Goal: Task Accomplishment & Management: Use online tool/utility

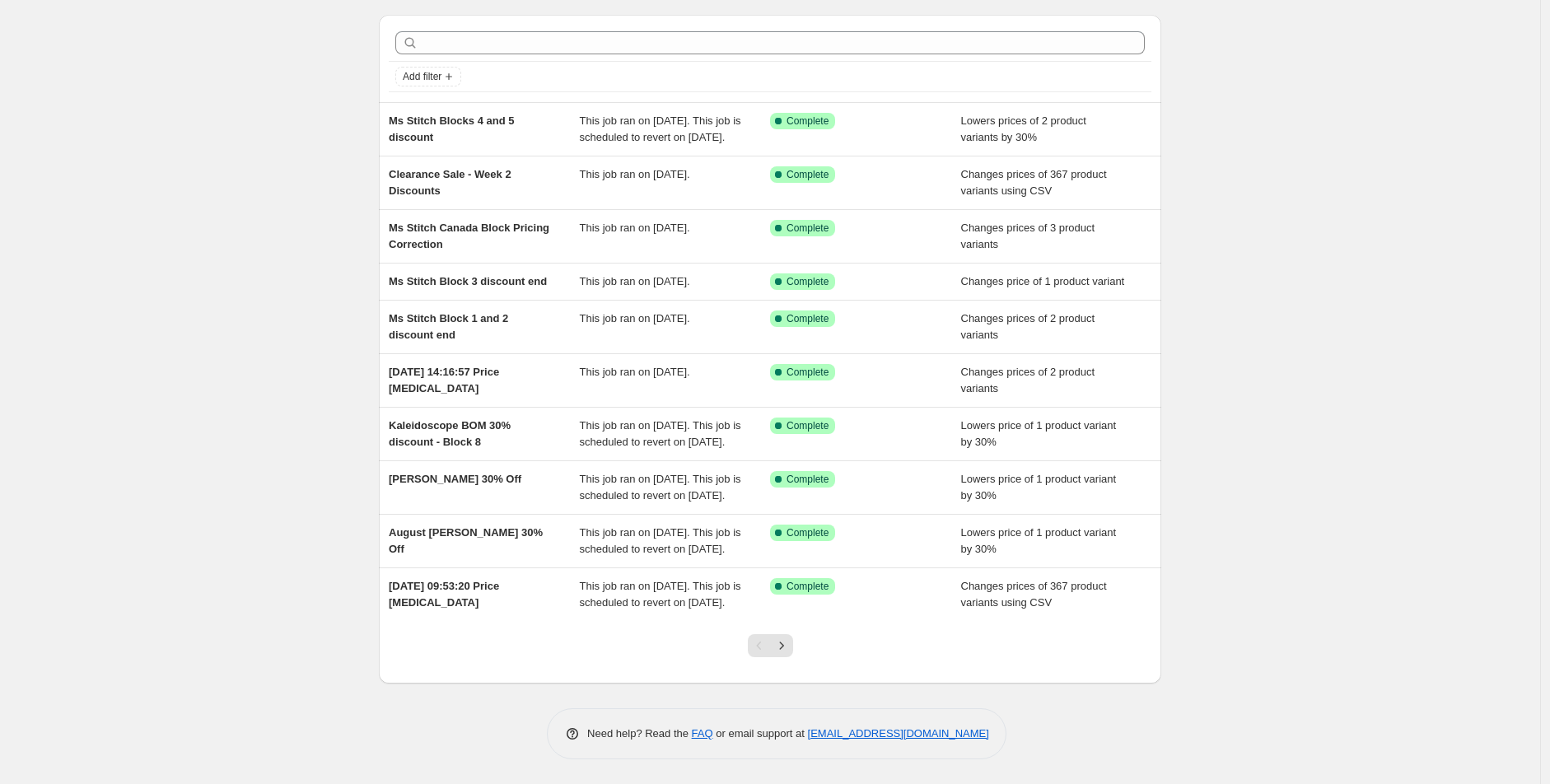
scroll to position [91, 0]
click at [778, 653] on icon "Next" at bounding box center [782, 646] width 17 height 17
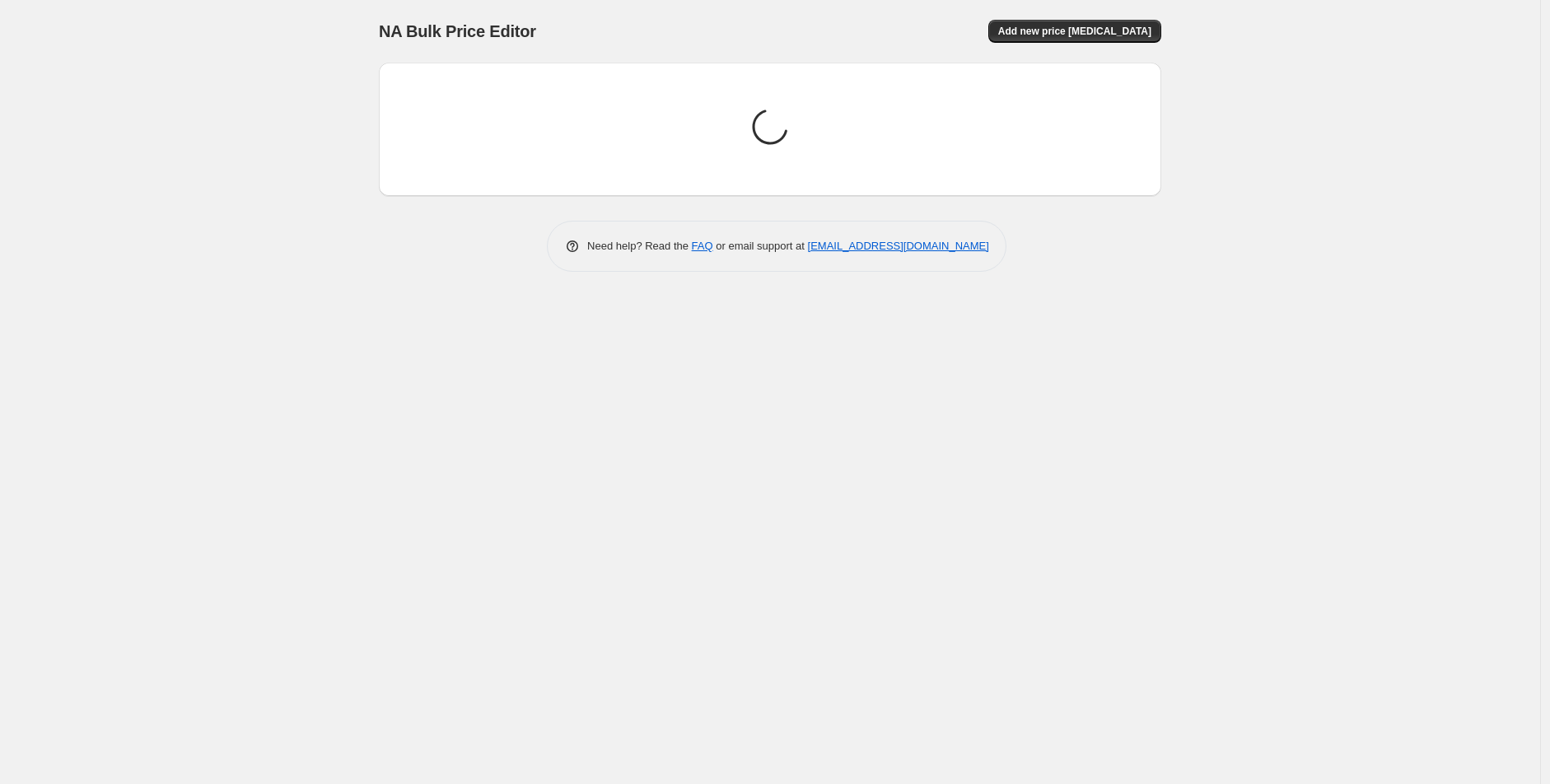
scroll to position [0, 0]
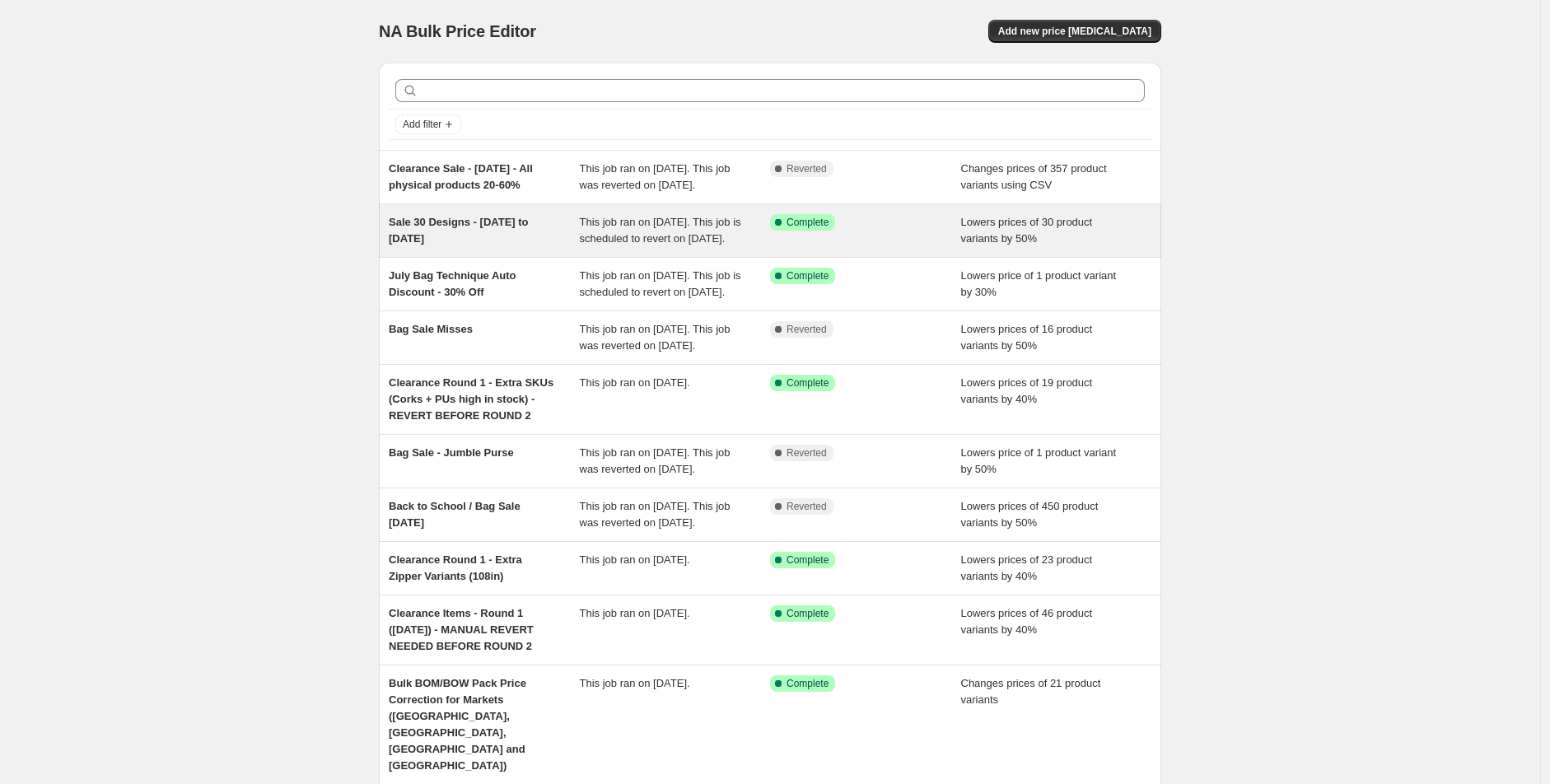
click at [458, 247] on div "Sale 30 Designs - 1st of August to 20th of August" at bounding box center [483, 230] width 191 height 33
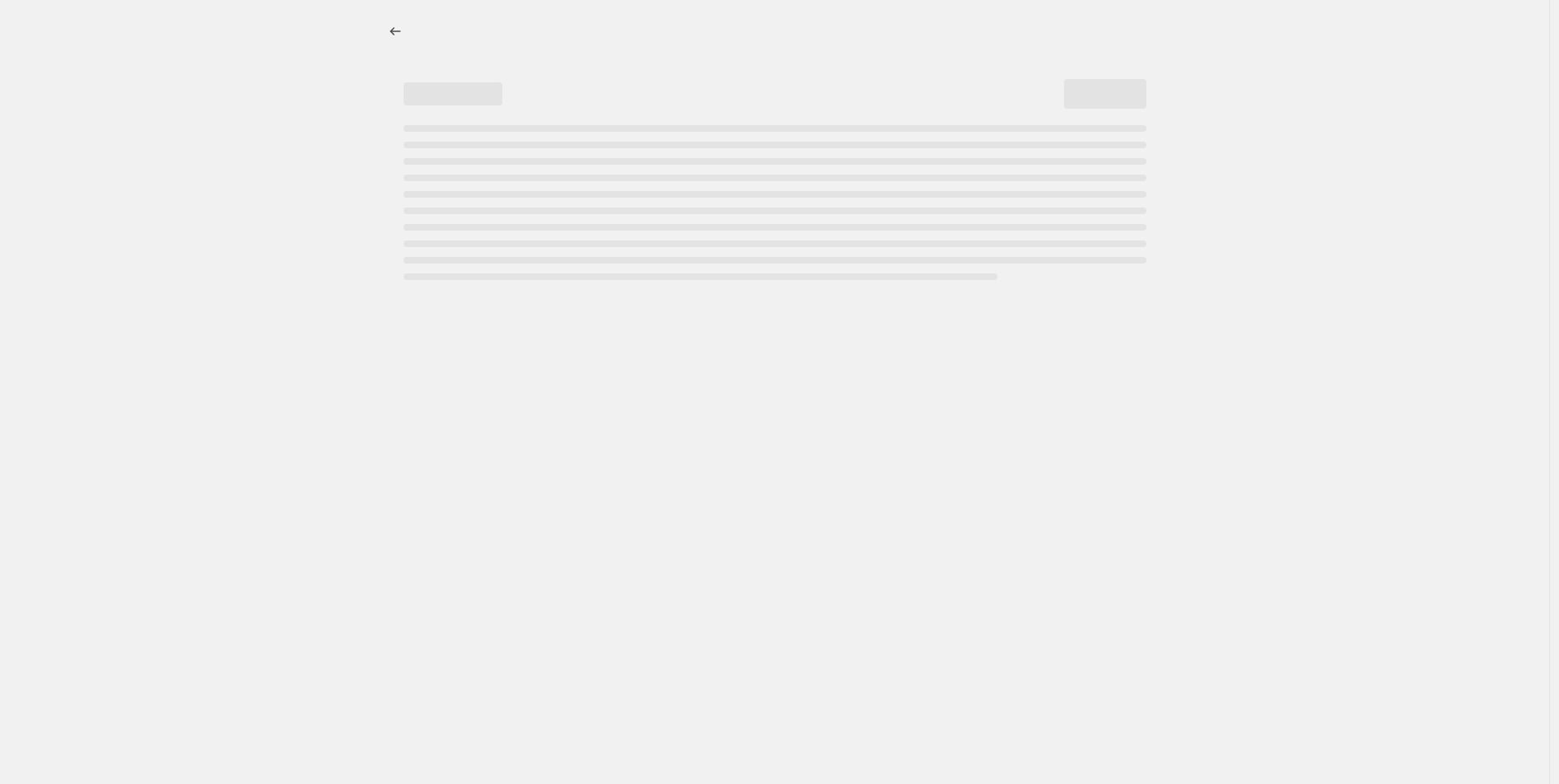
select select "percentage"
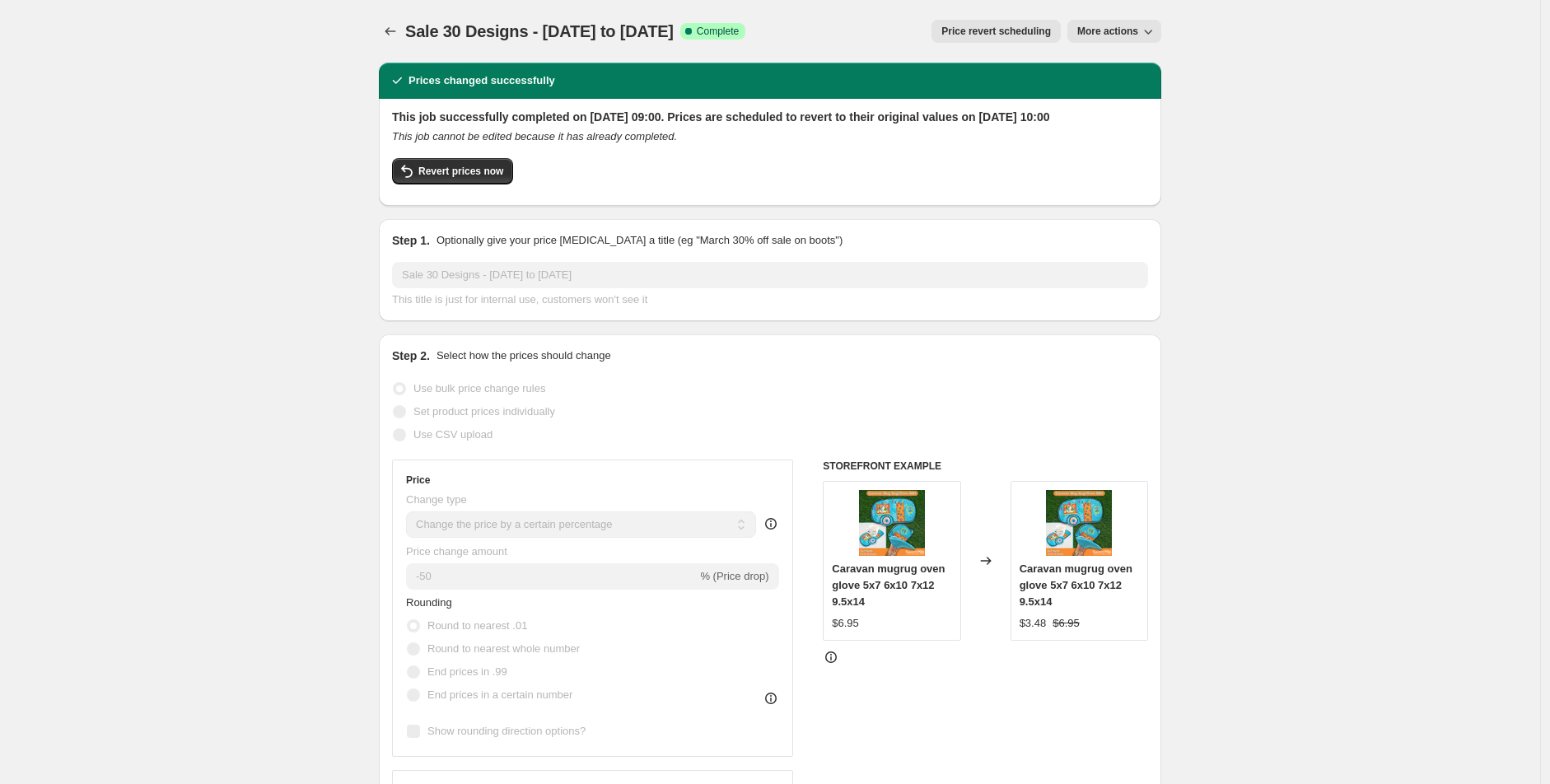
click at [1130, 29] on span "More actions" at bounding box center [1107, 31] width 61 height 13
click at [1112, 68] on span "Copy to new job" at bounding box center [1122, 64] width 76 height 12
select select "percentage"
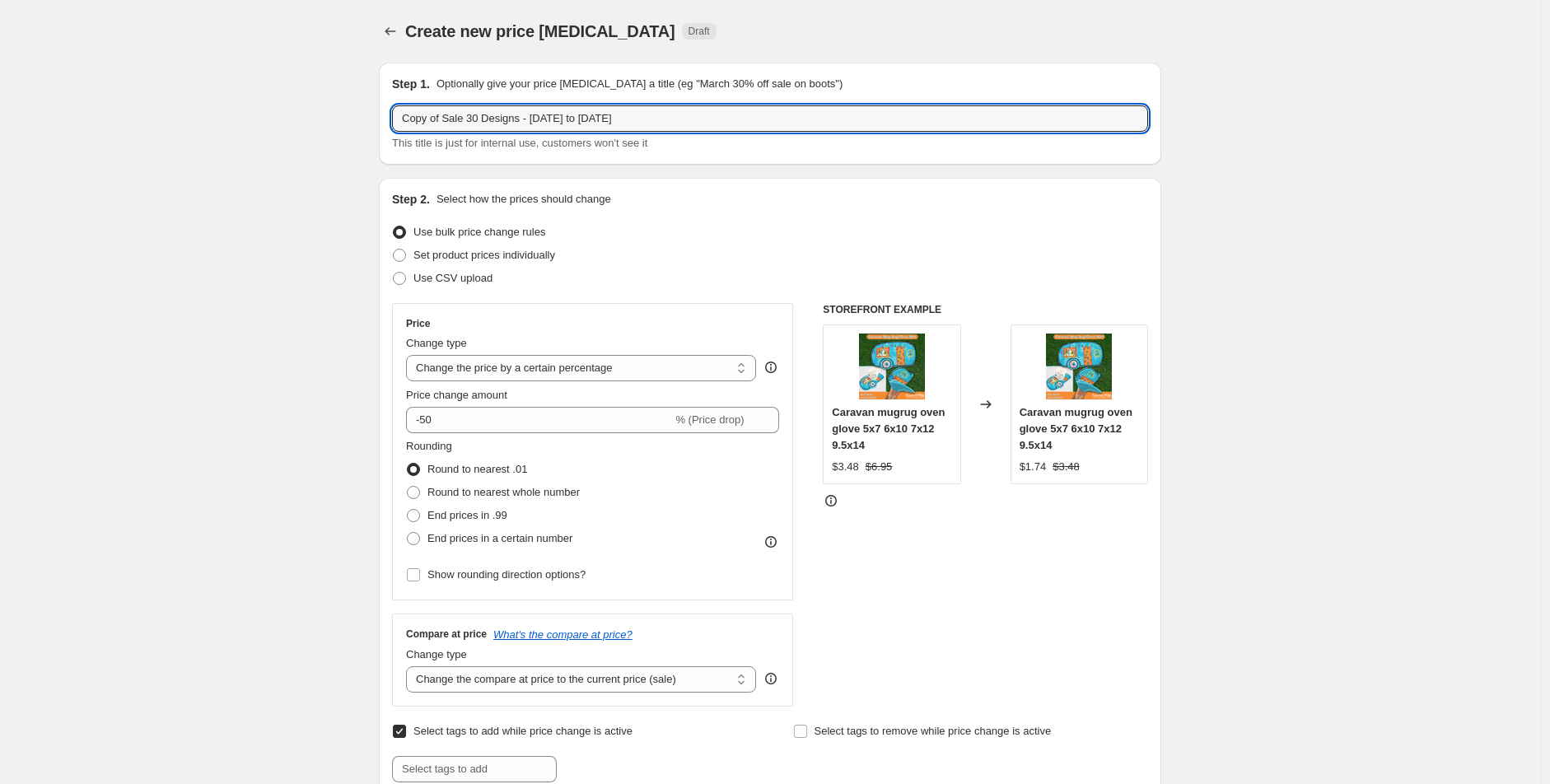
drag, startPoint x: 540, startPoint y: 120, endPoint x: 243, endPoint y: 133, distance: 297.3
click at [441, 119] on input "Copy of Sale 30 Designs - 1st of August to 20th of August" at bounding box center [770, 118] width 756 height 26
drag, startPoint x: 442, startPoint y: 120, endPoint x: 322, endPoint y: 125, distance: 120.1
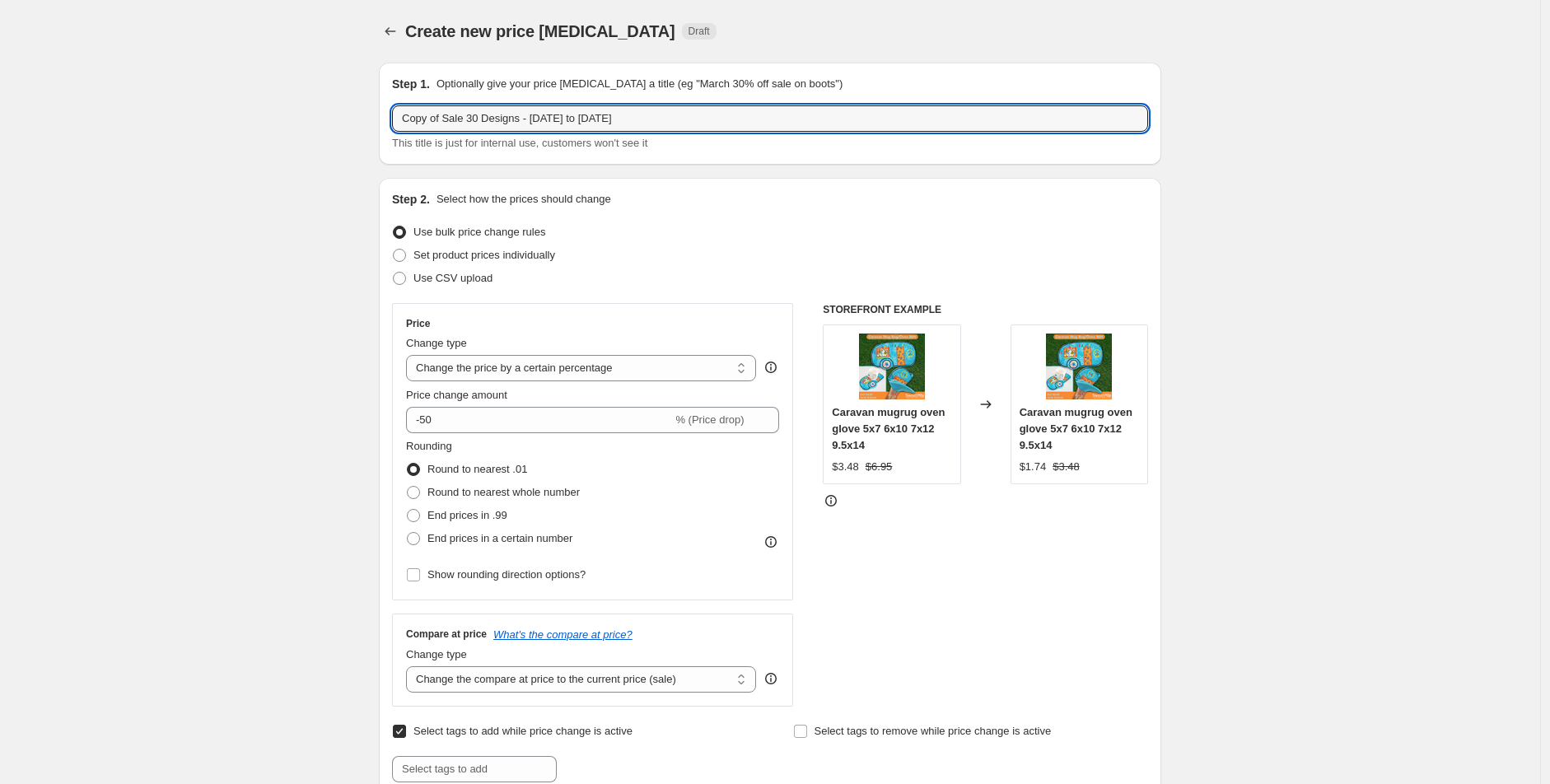
click at [500, 118] on input "Sale 30 Designs - 1st of August to 20th of August" at bounding box center [770, 118] width 756 height 26
click at [589, 117] on input "Sale 30 Designs - 20th of August to 20th of August" at bounding box center [770, 118] width 756 height 26
click at [586, 107] on input "Sale 30 Designs - 20th of August to th of August" at bounding box center [770, 118] width 756 height 26
click at [574, 118] on input "Sale 30 Designs - 20th of August to th of August" at bounding box center [770, 118] width 756 height 26
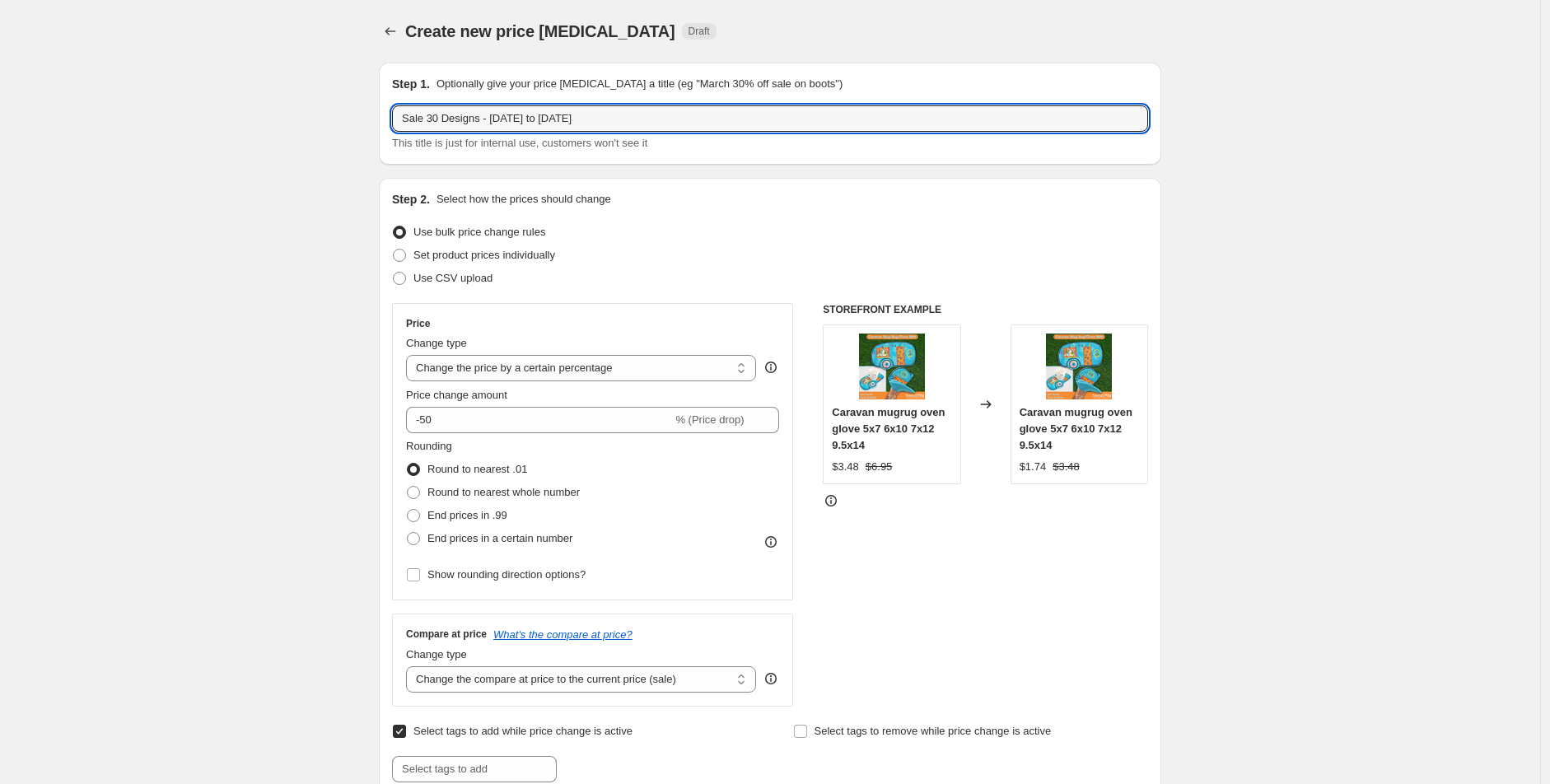
type input "Sale 30 Designs - 20th of August to 18th of September"
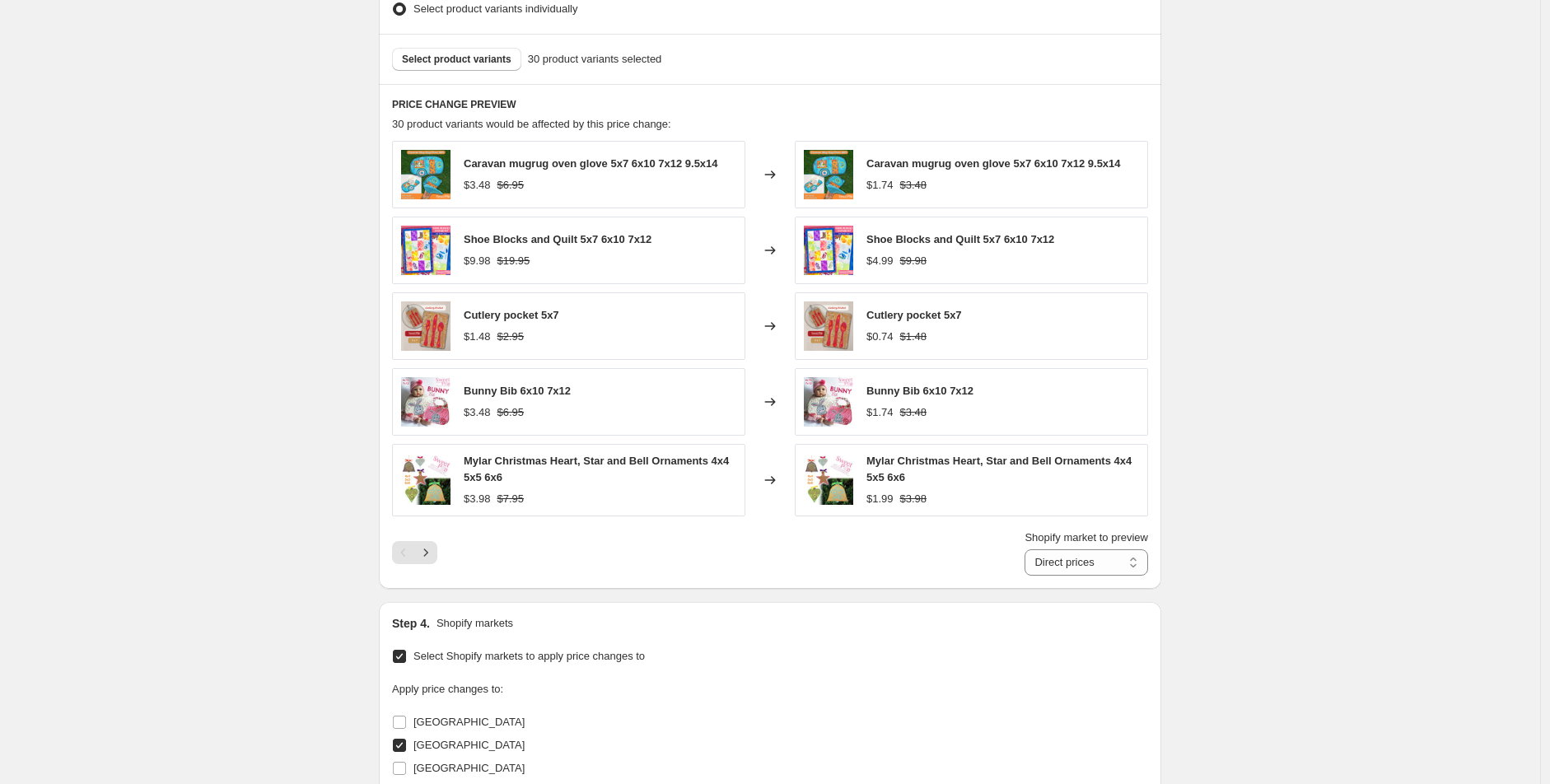
scroll to position [1476, 0]
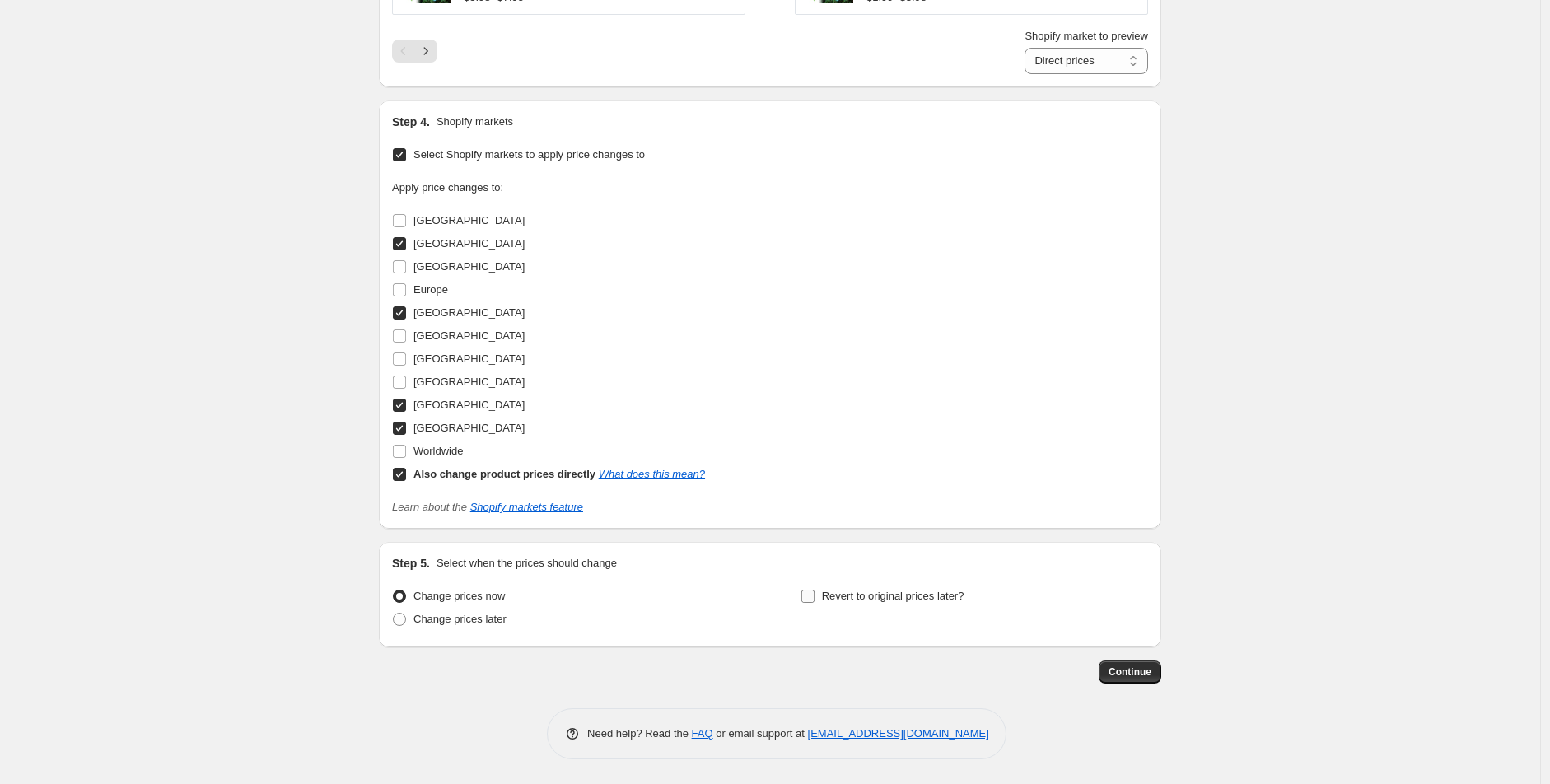
click at [835, 589] on span "Revert to original prices later?" at bounding box center [893, 595] width 142 height 12
click at [815, 589] on input "Revert to original prices later?" at bounding box center [808, 596] width 13 height 13
checkbox input "true"
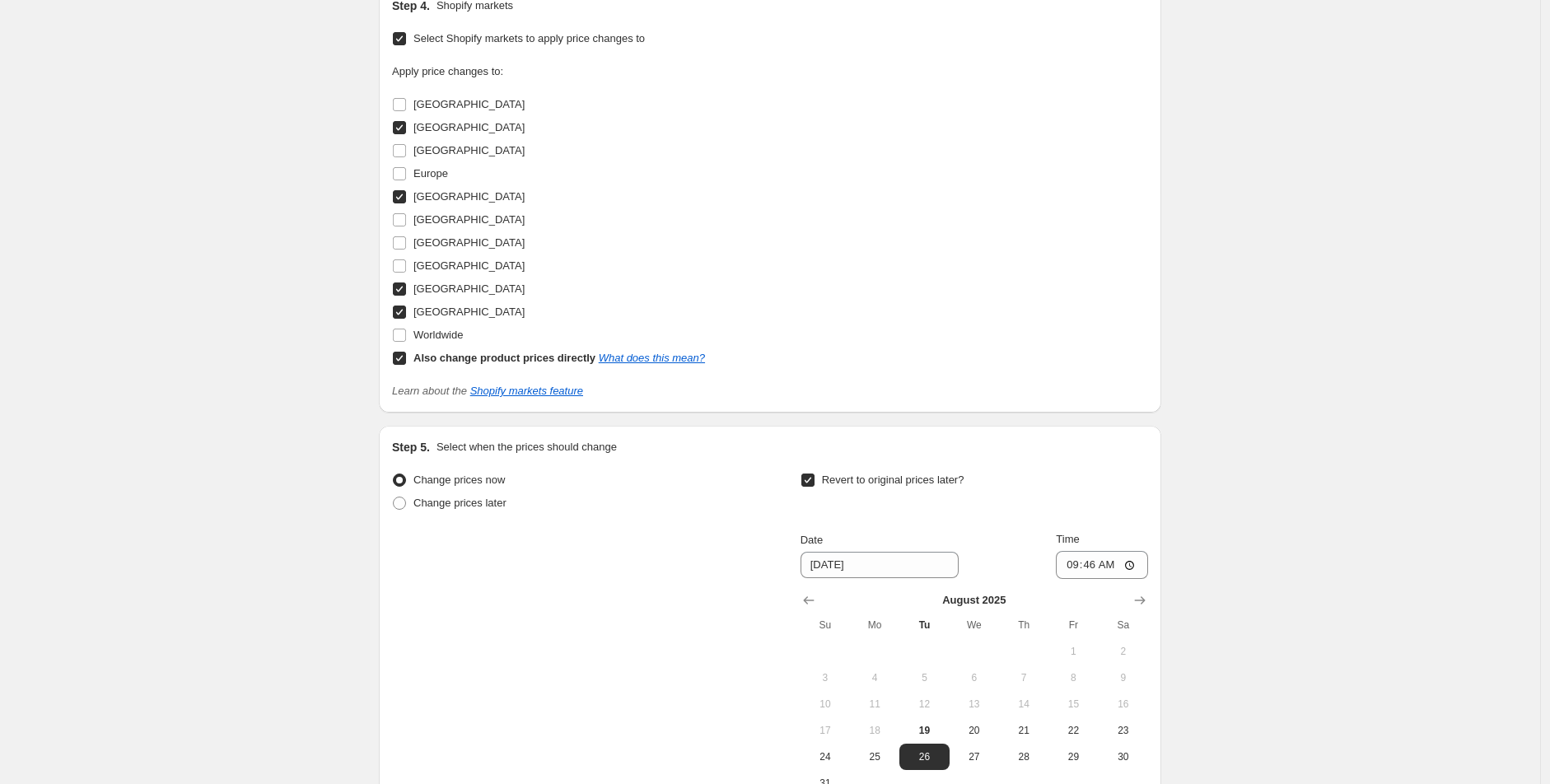
scroll to position [1659, 0]
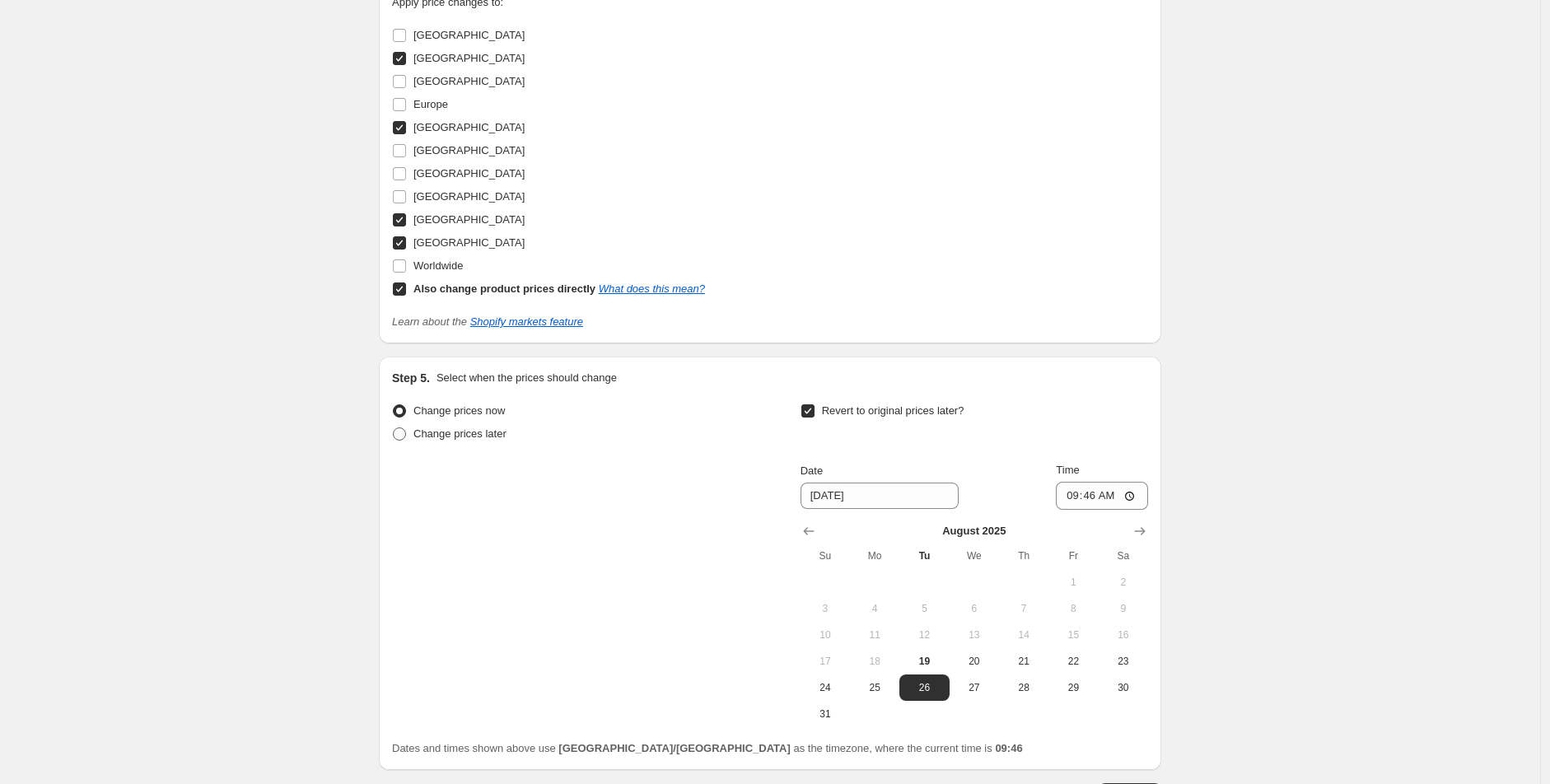
click at [451, 423] on label "Change prices later" at bounding box center [450, 433] width 115 height 24
click at [394, 427] on input "Change prices later" at bounding box center [393, 427] width 1 height 1
radio input "true"
click at [449, 440] on span "Change prices later" at bounding box center [460, 432] width 93 height 12
click at [394, 428] on input "Change prices later" at bounding box center [393, 427] width 1 height 1
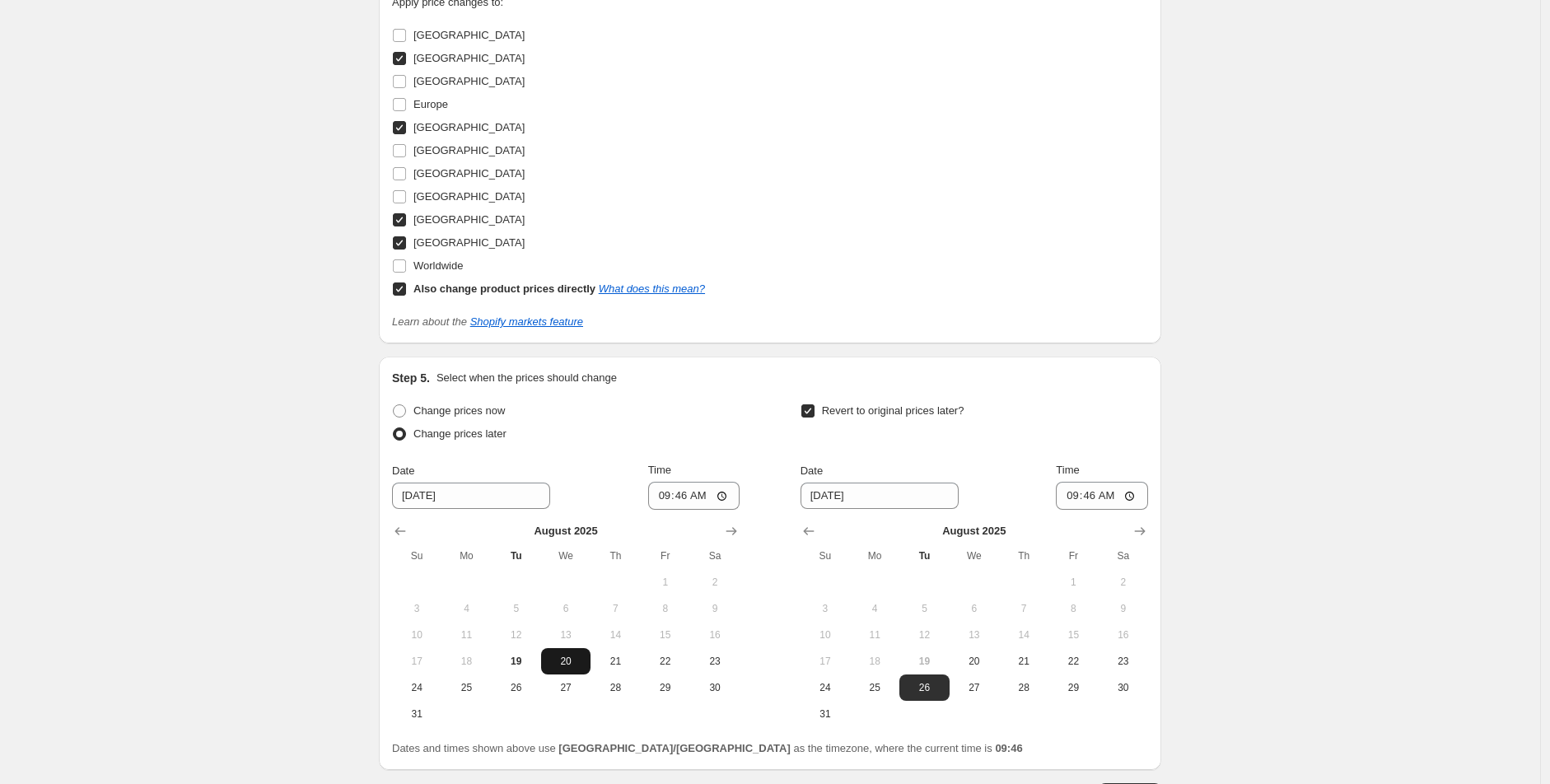
click at [573, 664] on span "20" at bounding box center [565, 661] width 37 height 13
click at [668, 496] on input "09:46" at bounding box center [694, 495] width 92 height 28
type input "09:00"
click at [1142, 540] on icon "Show next month, September 2025" at bounding box center [1140, 531] width 17 height 17
click at [1028, 629] on span "18" at bounding box center [1023, 635] width 37 height 13
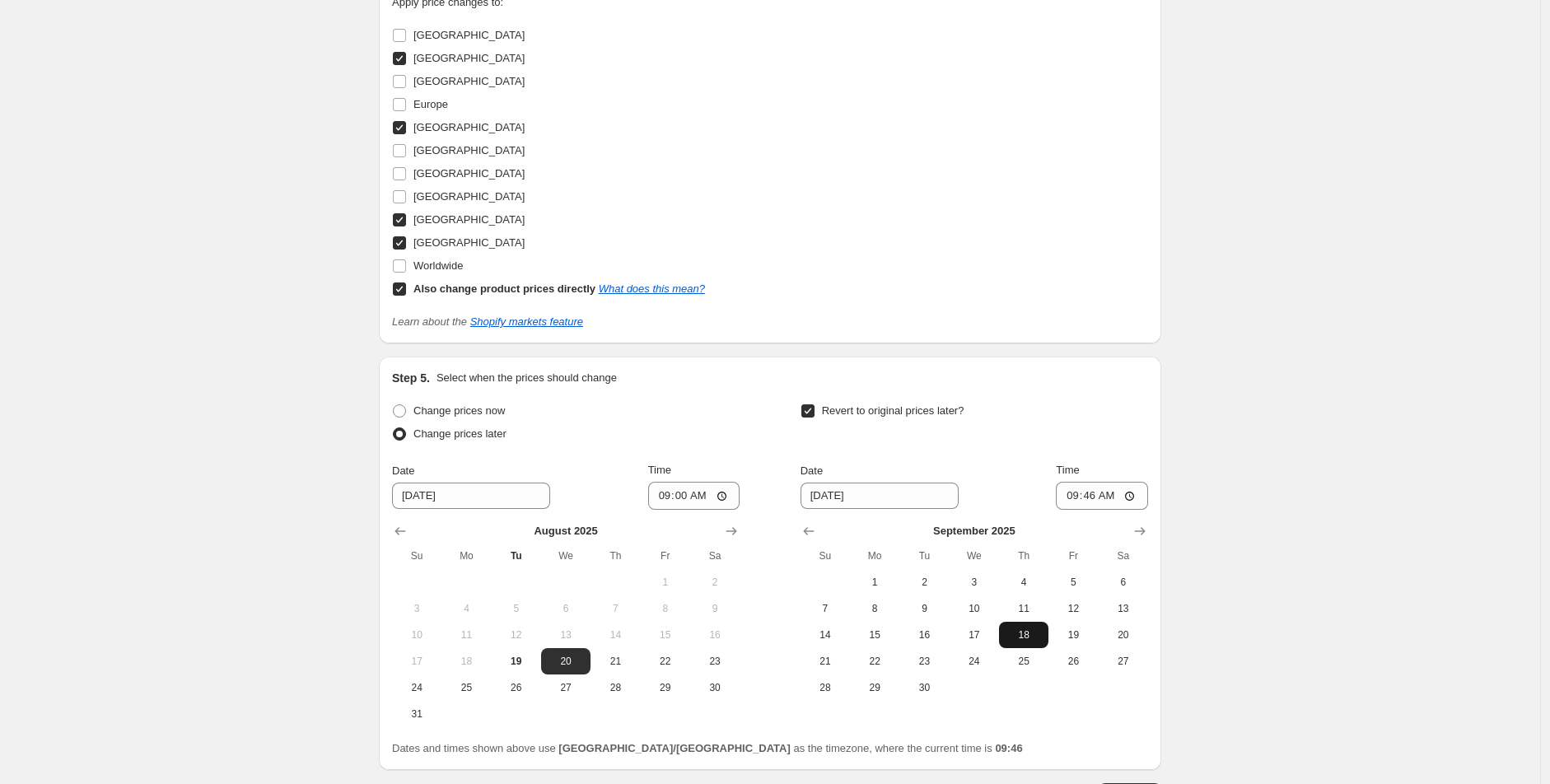
type input "9/18/2025"
click at [1074, 500] on input "09:46" at bounding box center [1102, 495] width 92 height 28
type input "10:00"
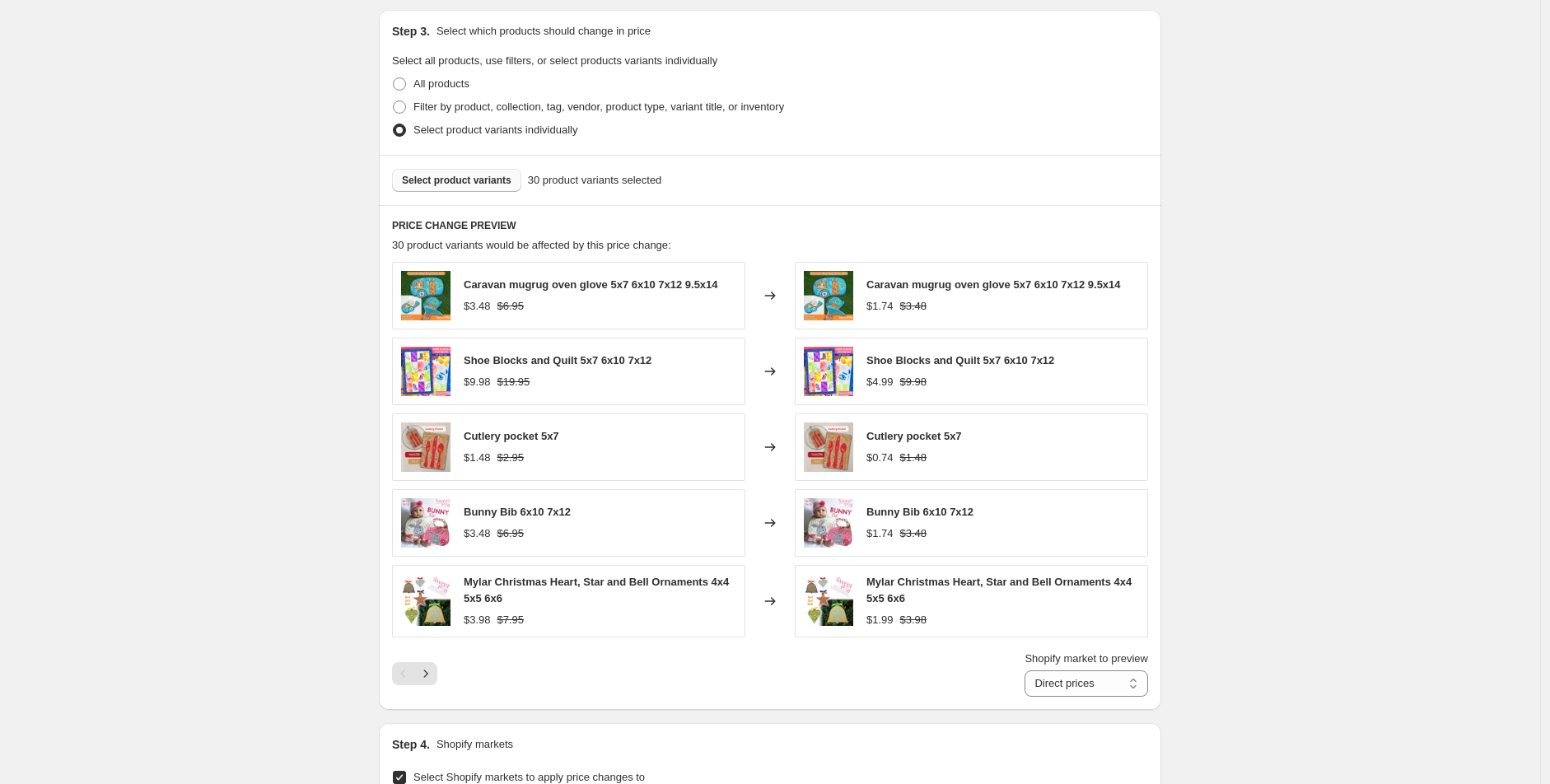
scroll to position [777, 0]
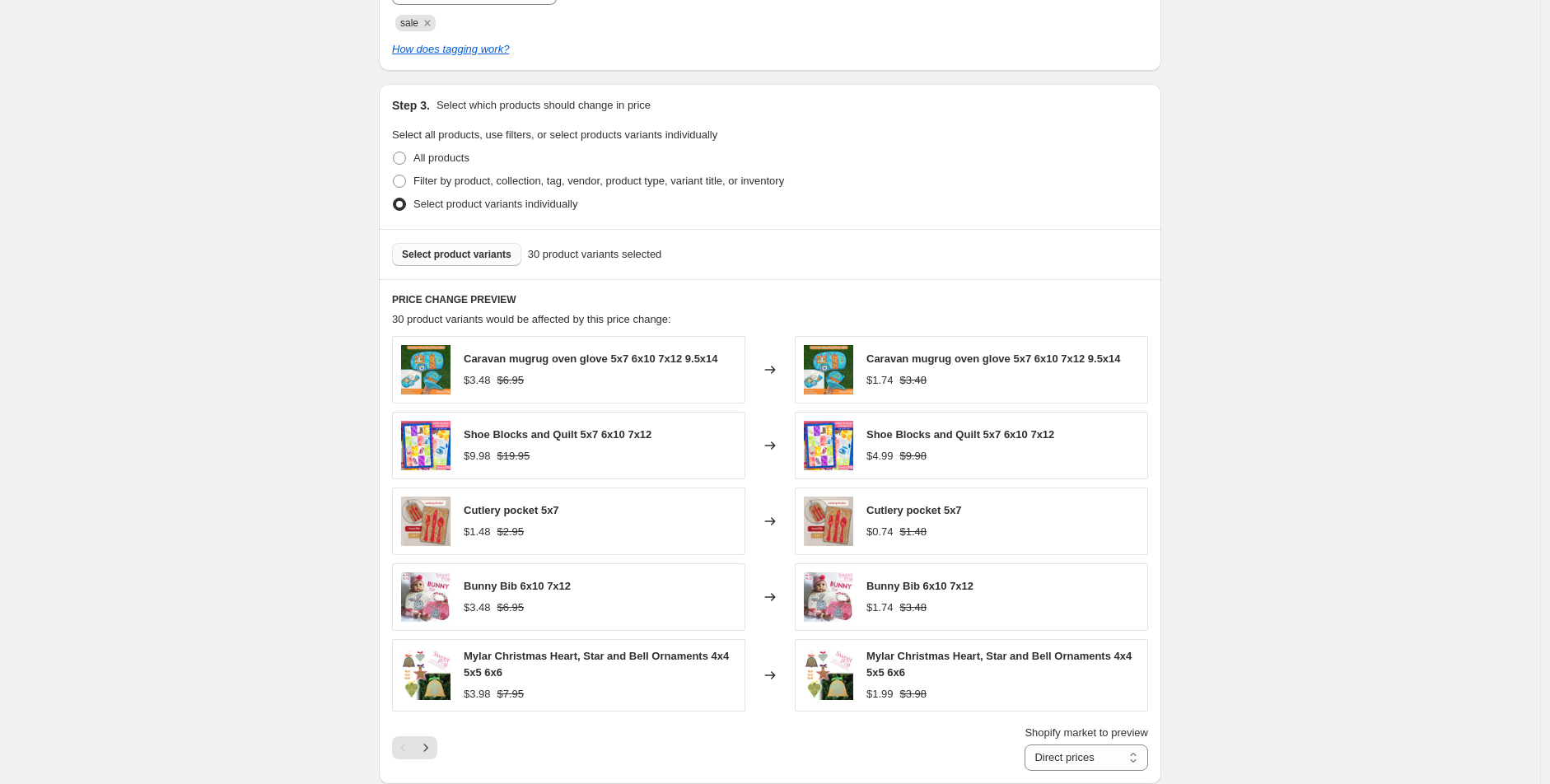
click at [488, 247] on button "Select product variants" at bounding box center [456, 254] width 129 height 24
click at [434, 262] on button "Select product variants" at bounding box center [456, 254] width 129 height 24
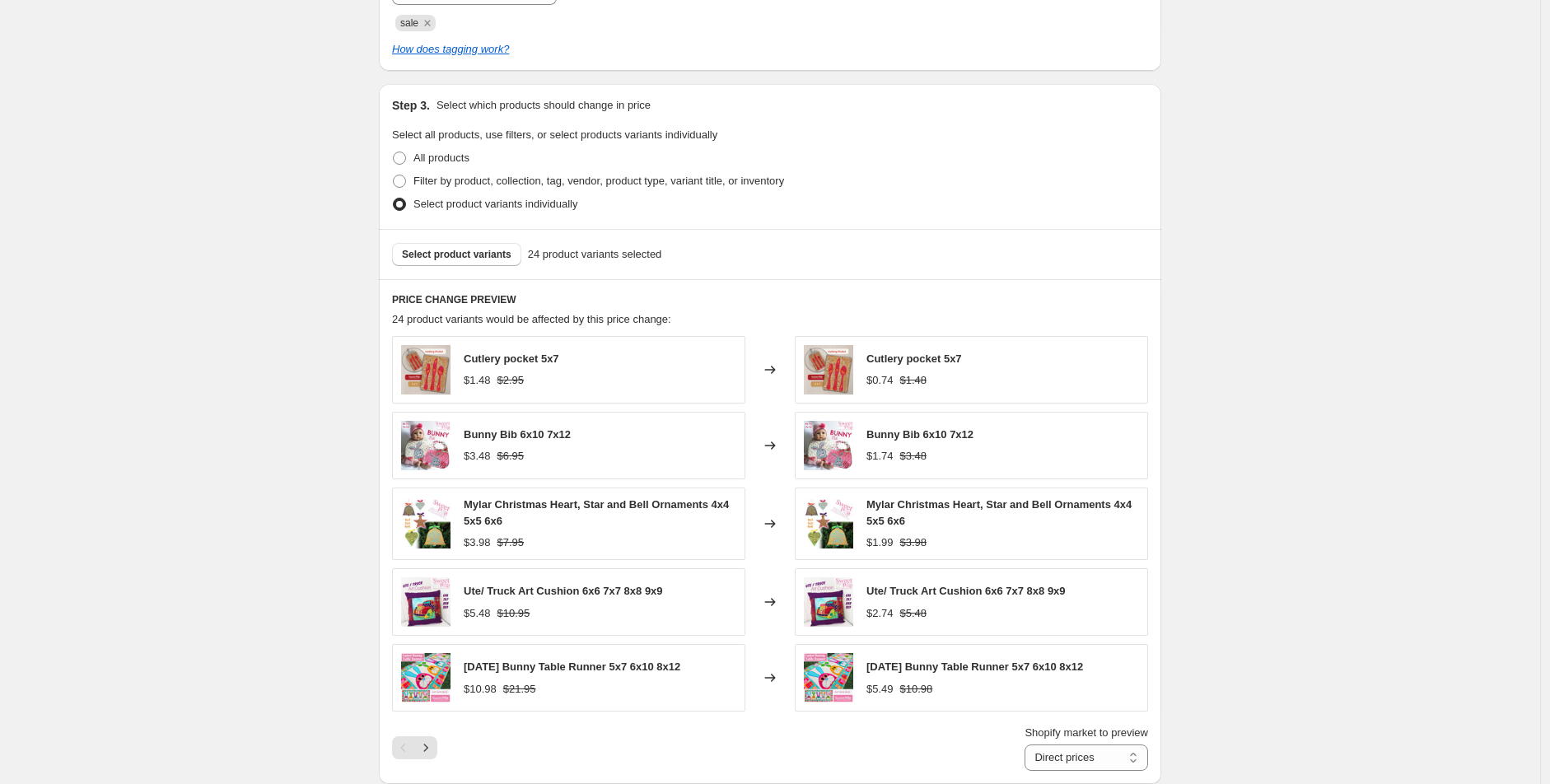
click at [455, 268] on div "Select product variants 24 product variants selected" at bounding box center [770, 253] width 783 height 50
click at [482, 274] on div "Select product variants 24 product variants selected" at bounding box center [770, 253] width 783 height 50
click at [472, 263] on button "Select product variants" at bounding box center [456, 254] width 129 height 24
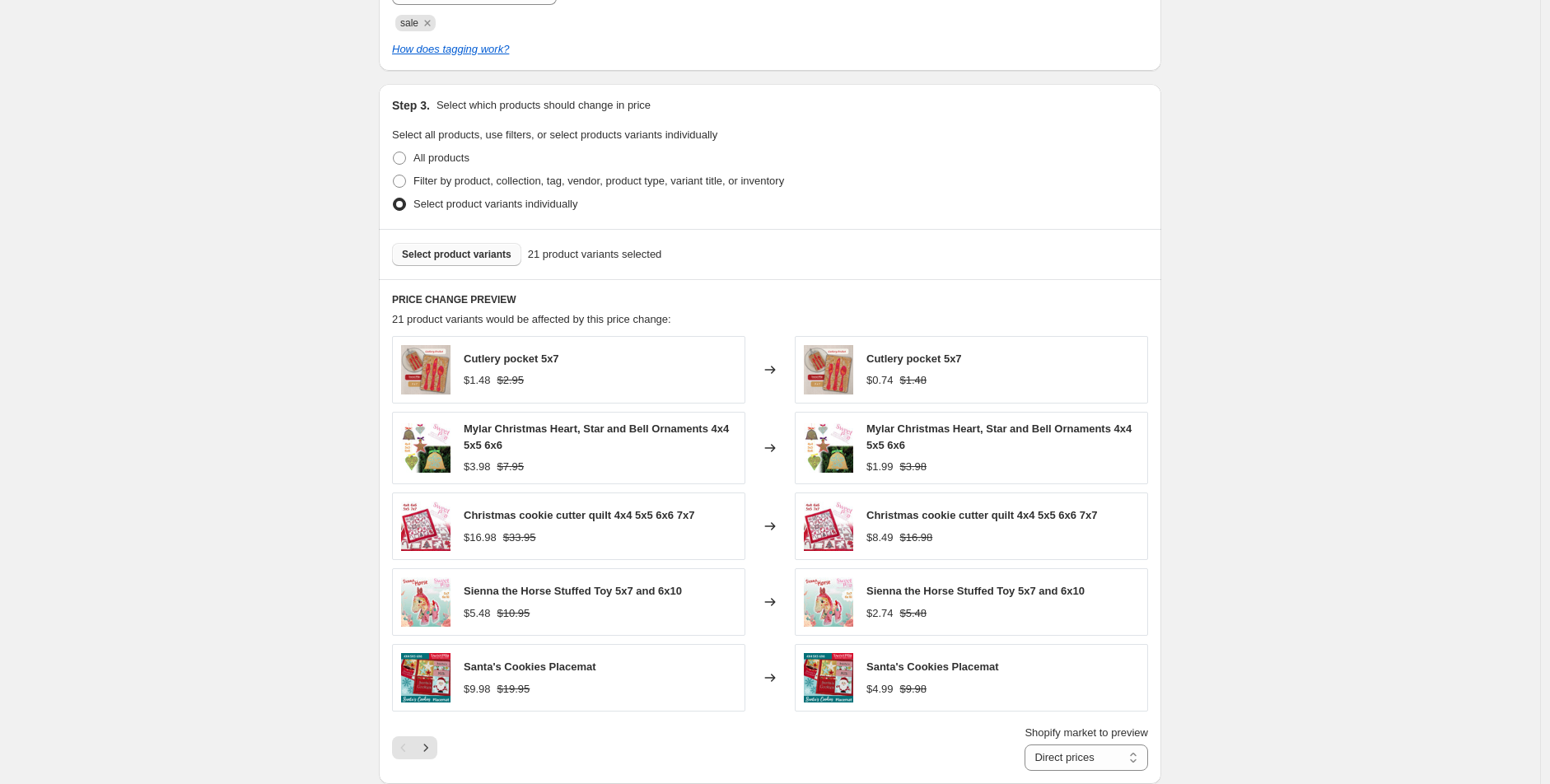
click at [463, 263] on button "Select product variants" at bounding box center [456, 254] width 129 height 24
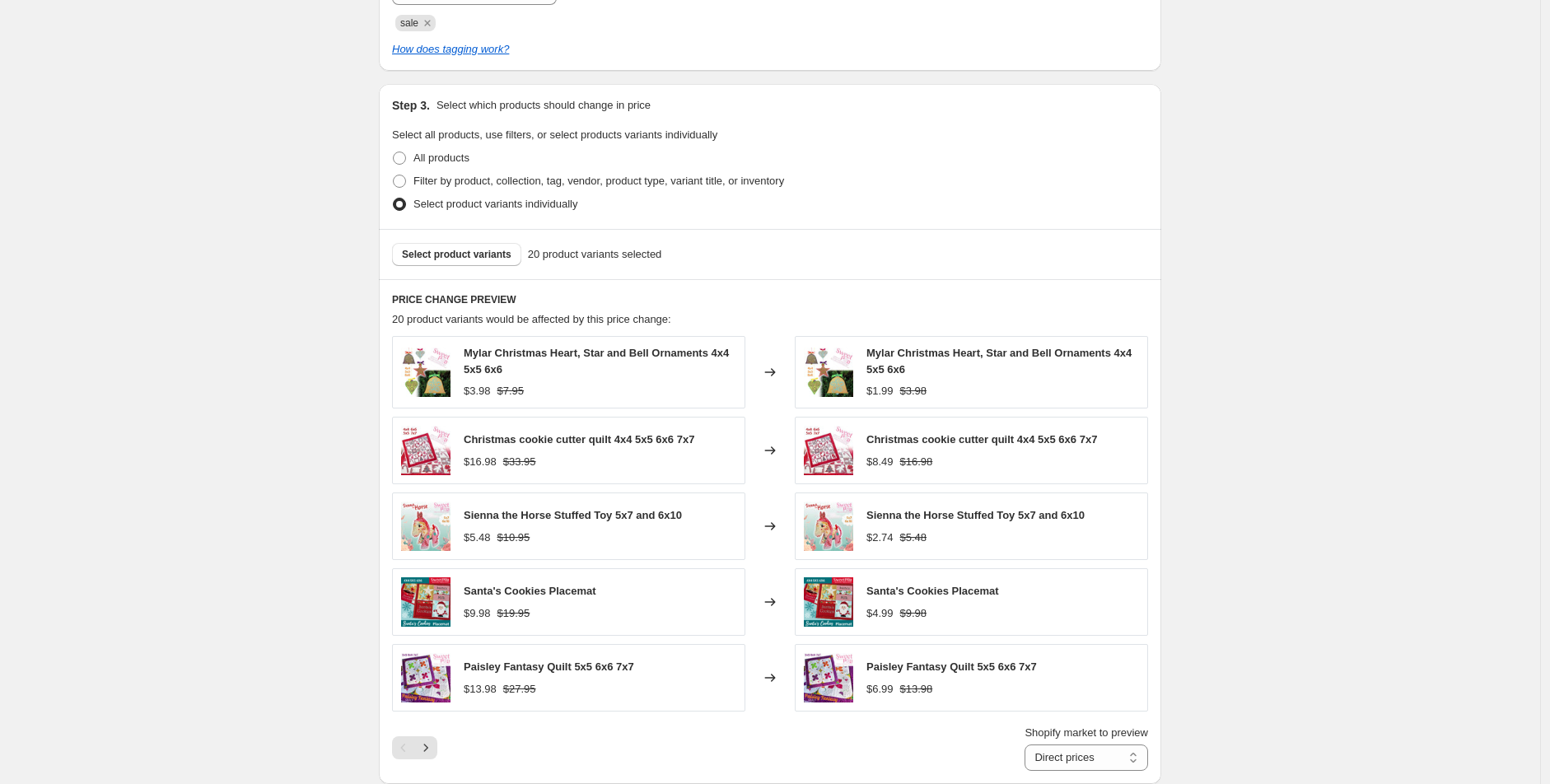
click at [471, 248] on span "Select product variants" at bounding box center [456, 255] width 109 height 13
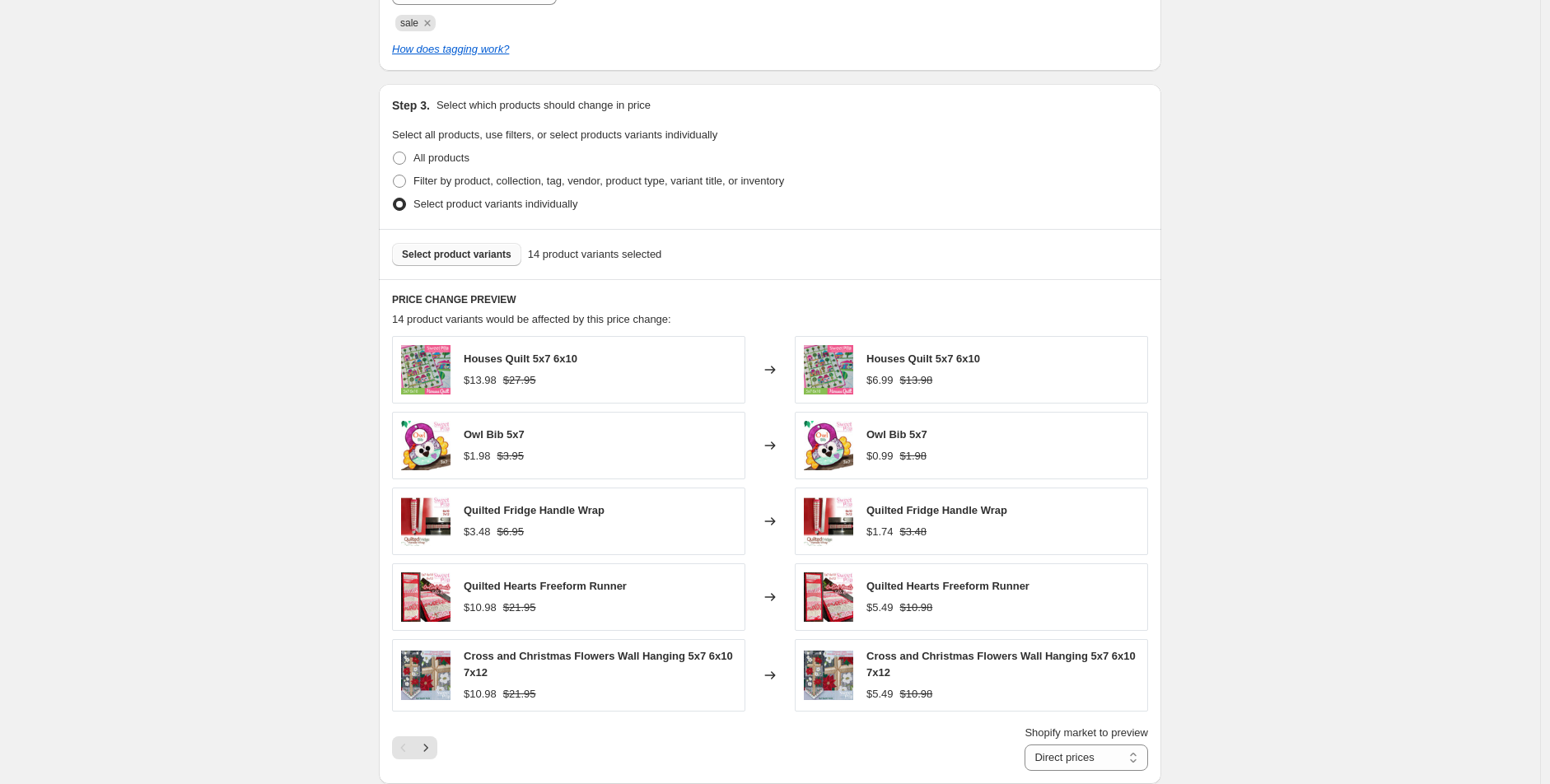
click at [482, 254] on span "Select product variants" at bounding box center [456, 255] width 109 height 13
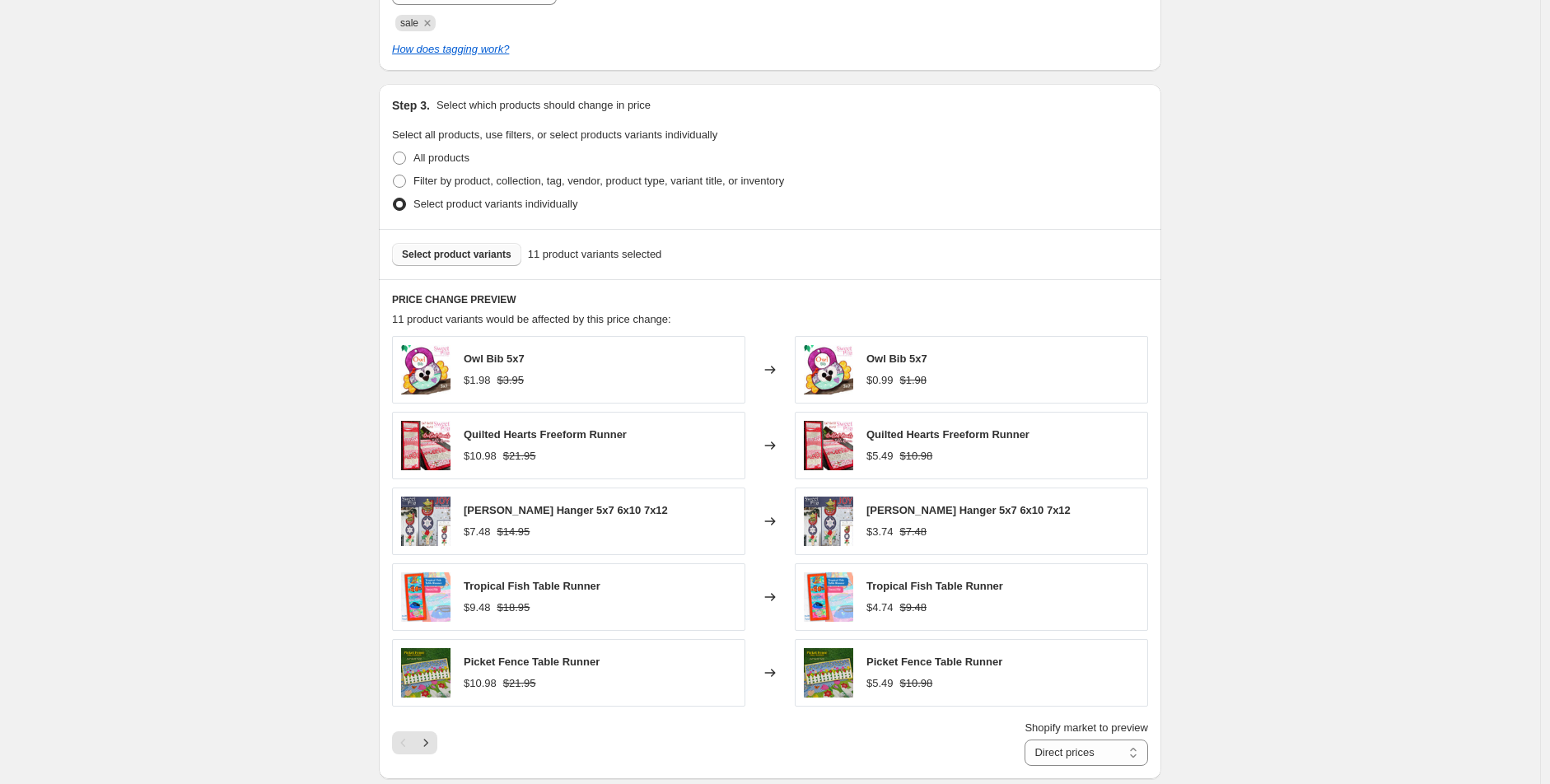
click at [481, 258] on span "Select product variants" at bounding box center [456, 255] width 109 height 13
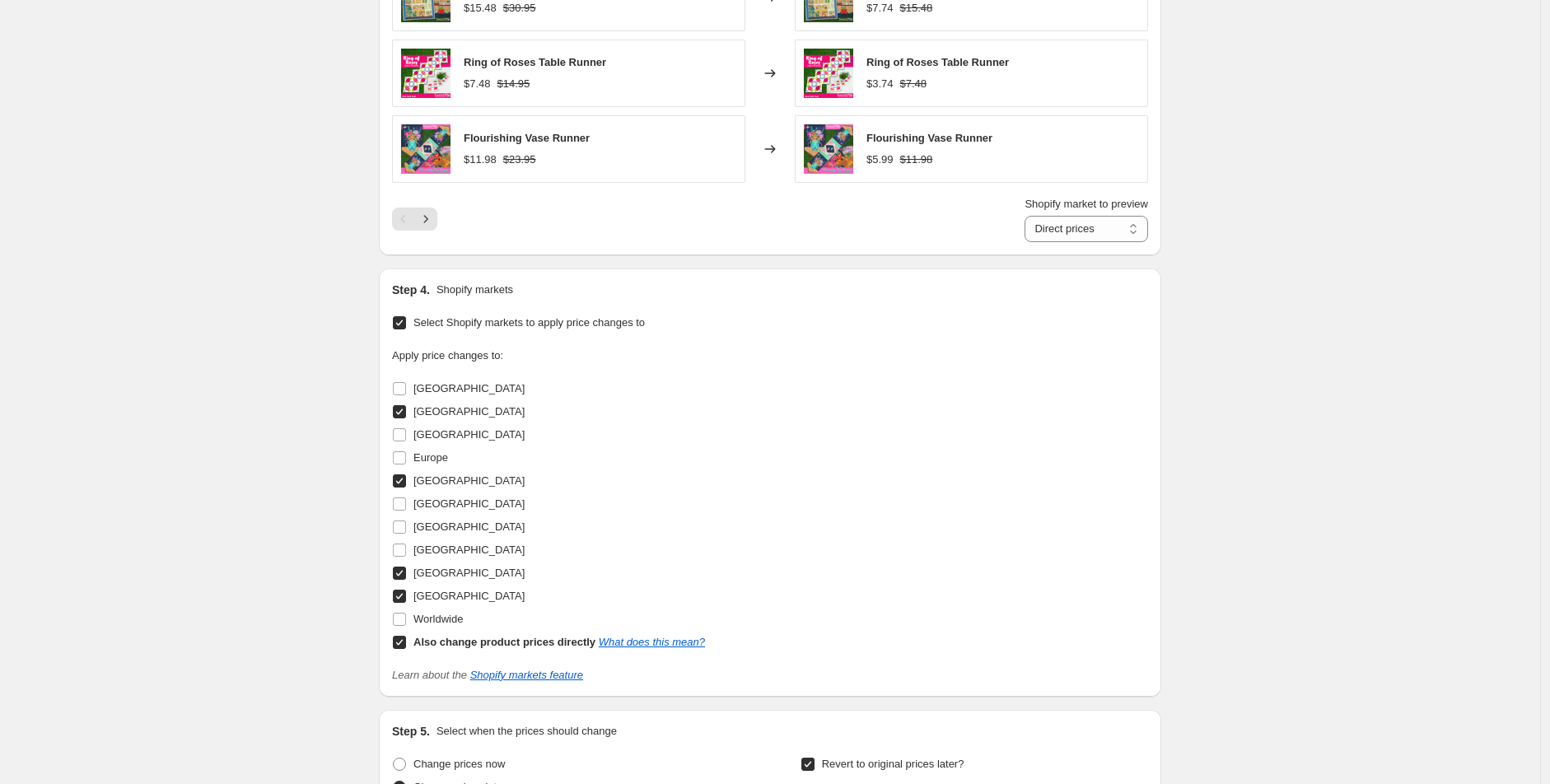
scroll to position [1142, 0]
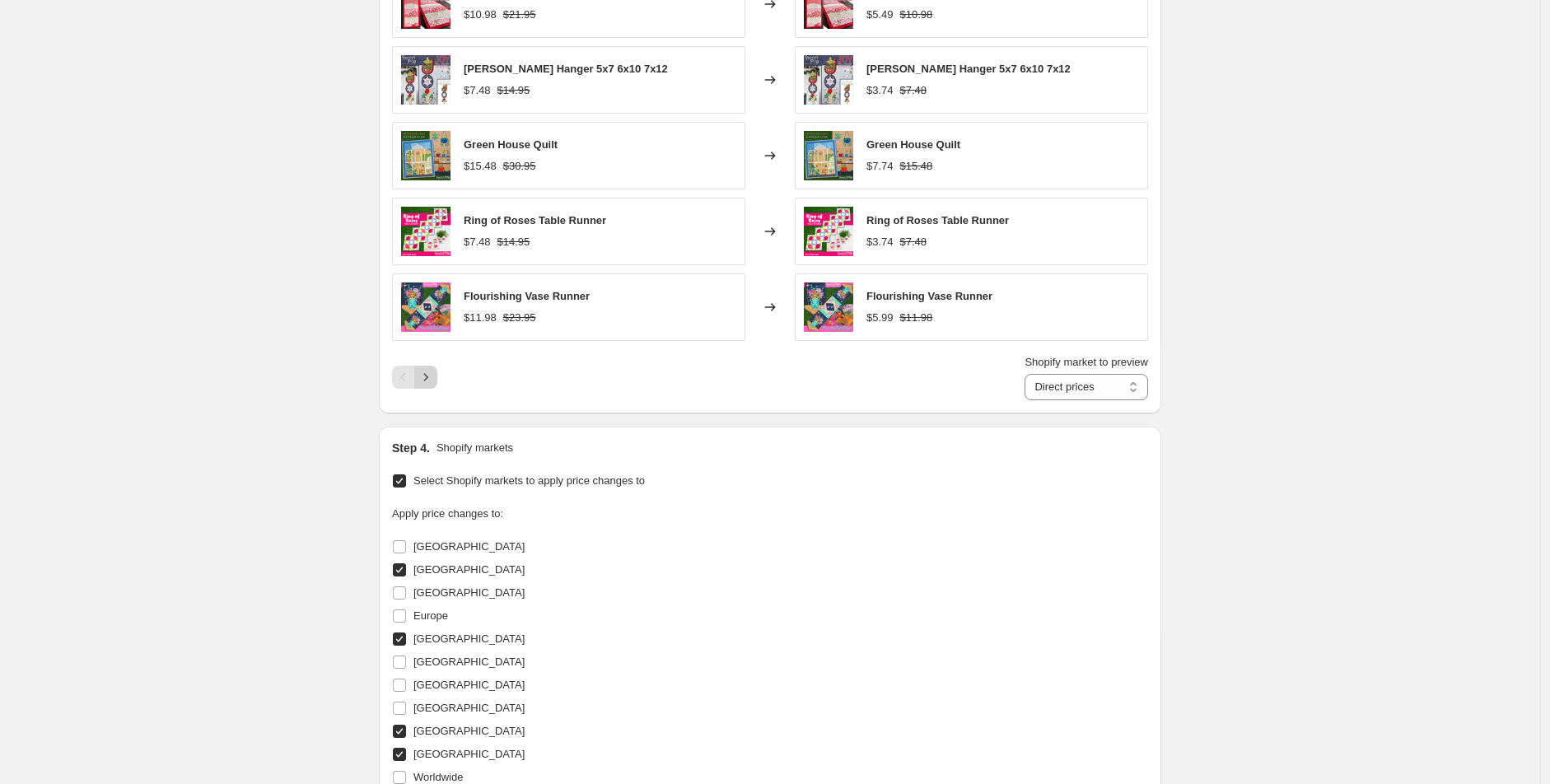
click at [428, 379] on icon "Next" at bounding box center [426, 377] width 4 height 8
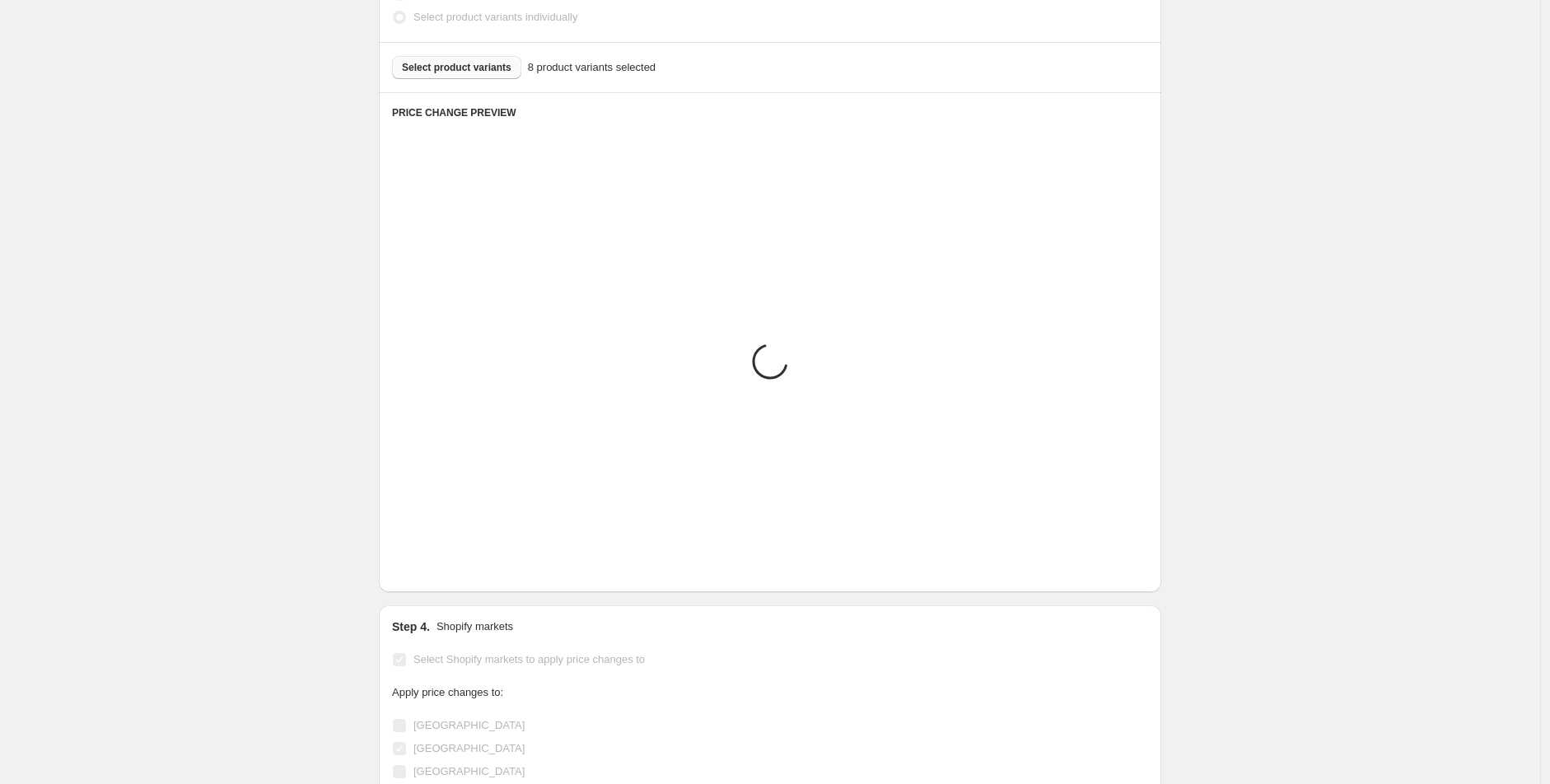
scroll to position [777, 0]
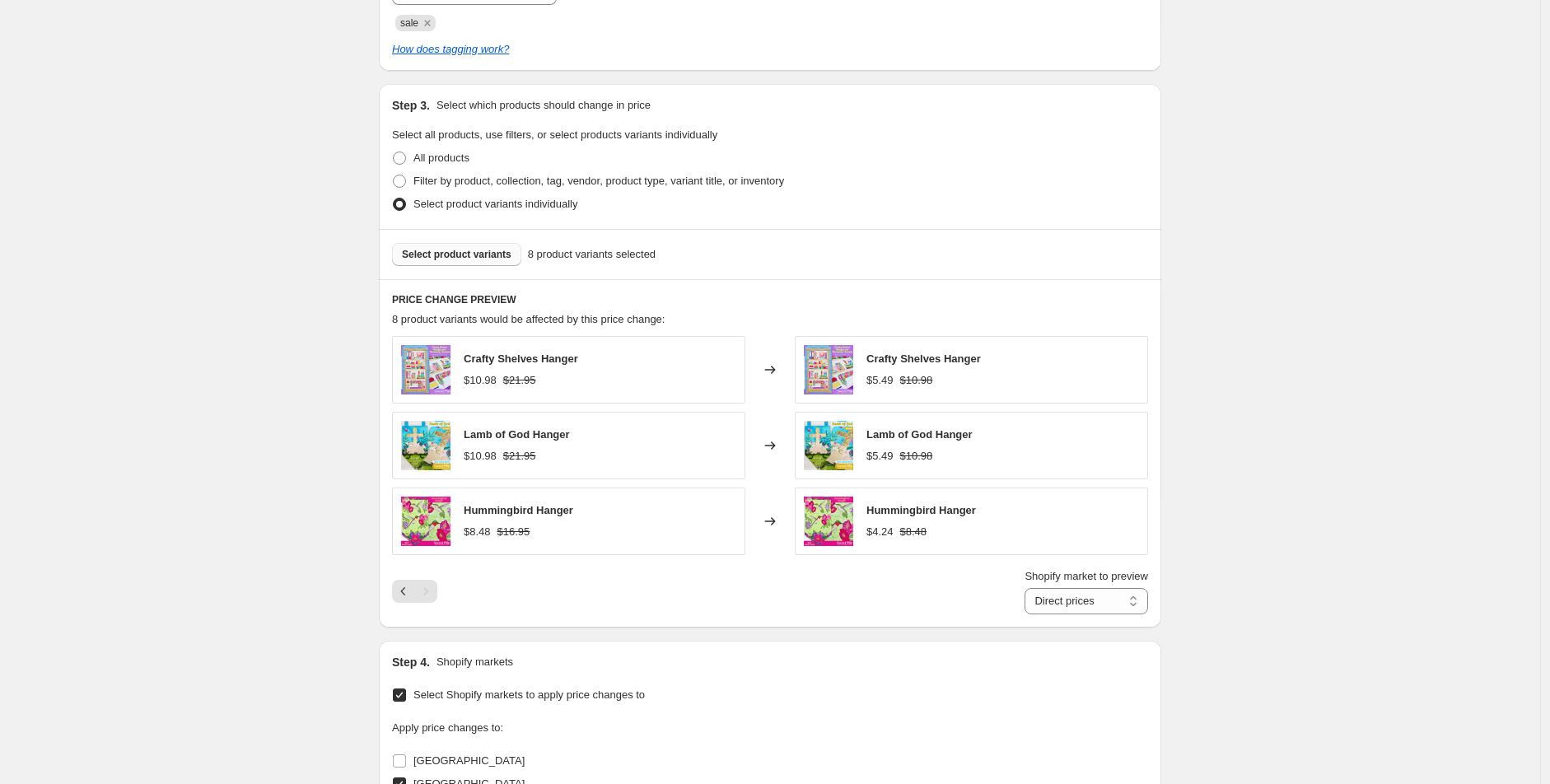
click at [484, 254] on span "Select product variants" at bounding box center [456, 255] width 109 height 13
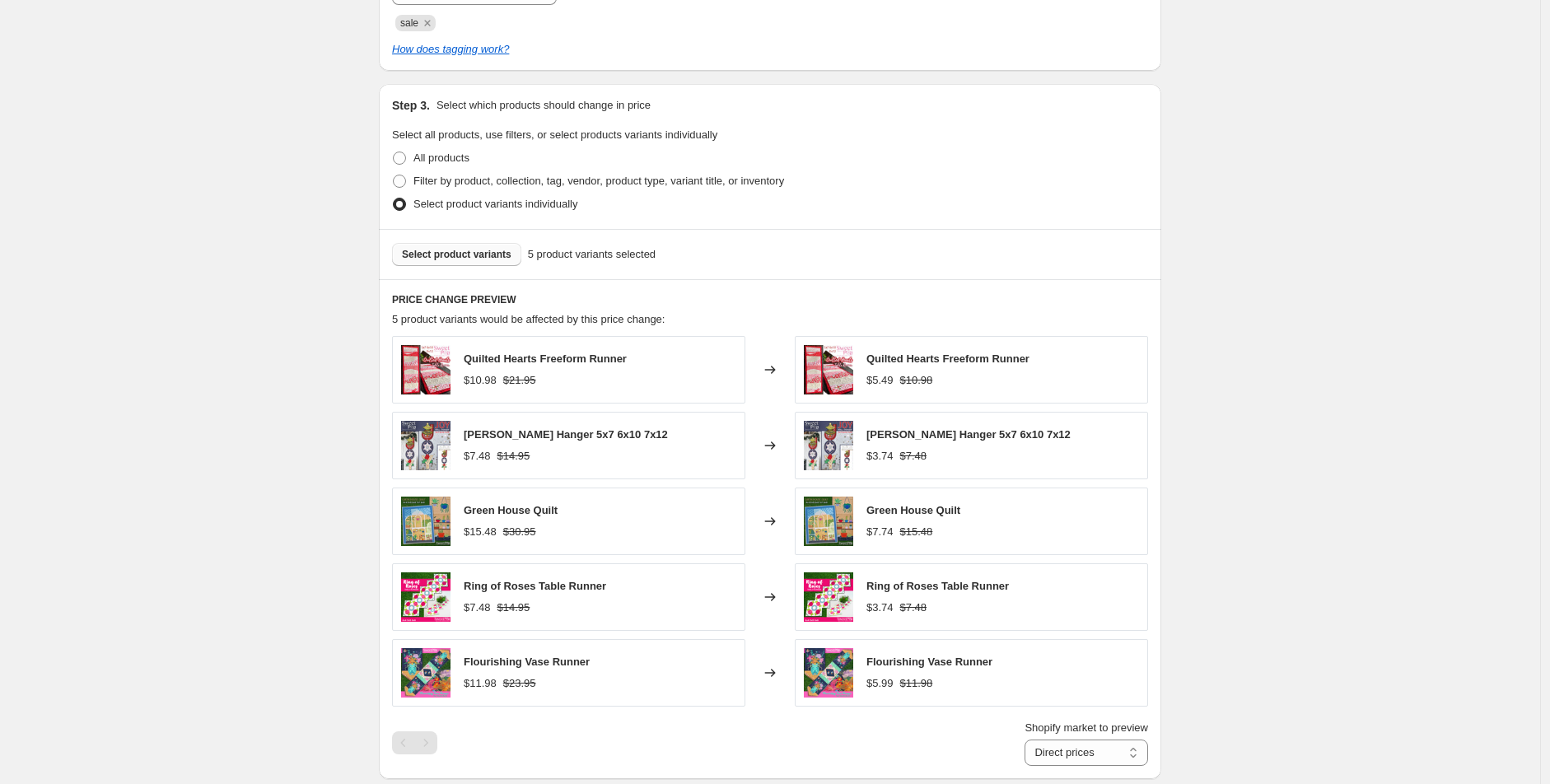
click at [479, 260] on button "Select product variants" at bounding box center [456, 254] width 129 height 24
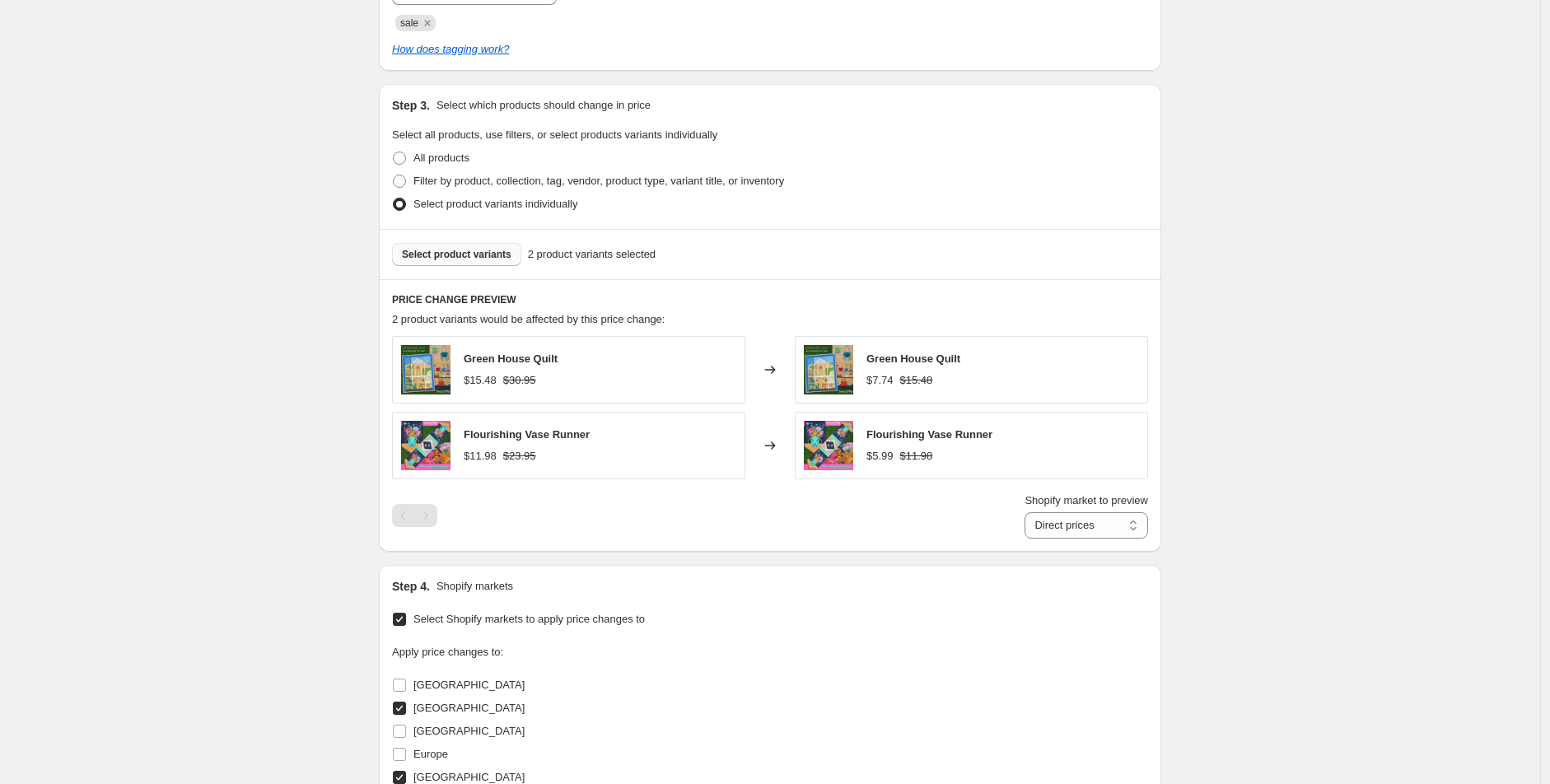
click at [476, 254] on span "Select product variants" at bounding box center [456, 255] width 109 height 13
